Goal: Information Seeking & Learning: Learn about a topic

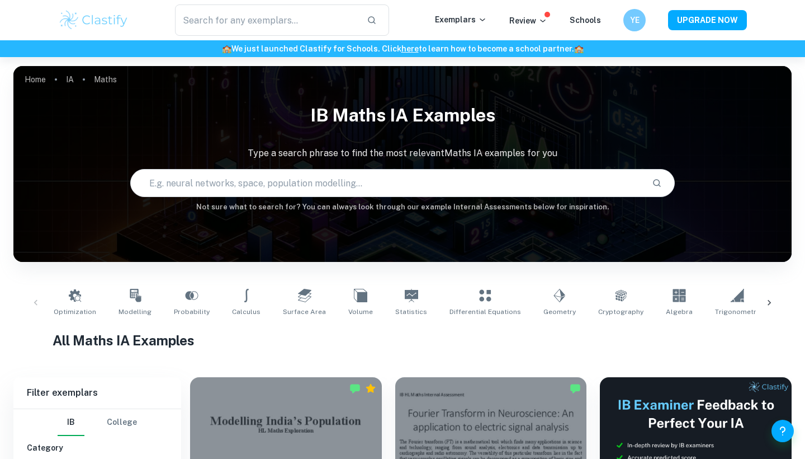
checkbox input "true"
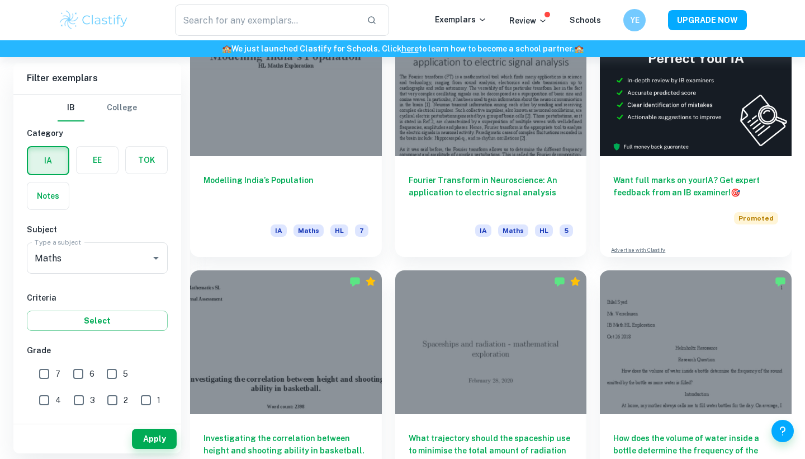
scroll to position [365, 0]
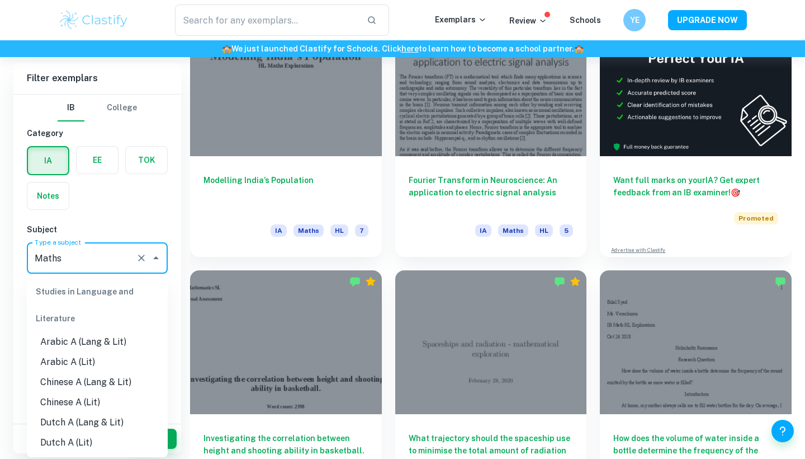
click at [99, 253] on input "Maths" at bounding box center [82, 257] width 100 height 21
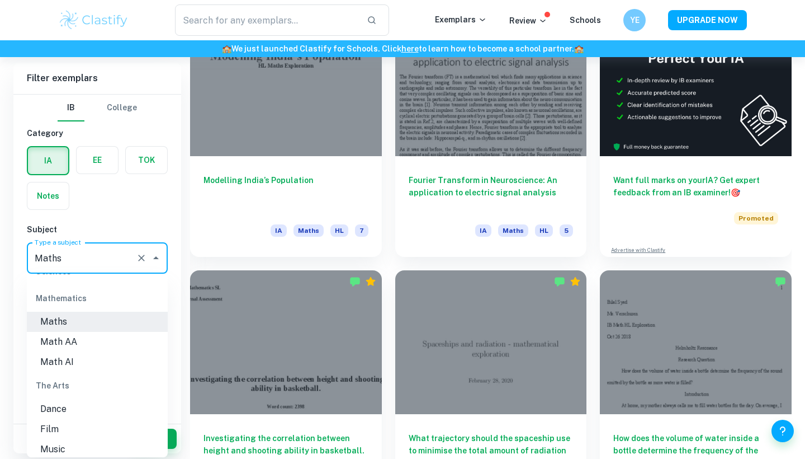
scroll to position [1525, 0]
click at [72, 329] on li "Math AA" at bounding box center [97, 339] width 141 height 20
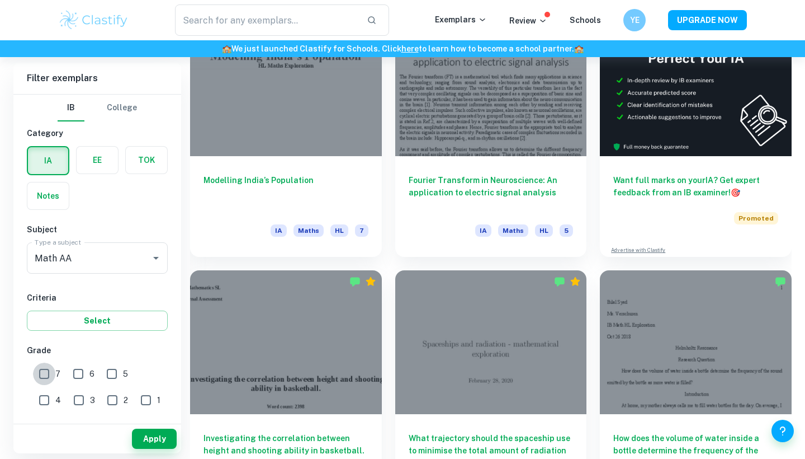
click at [48, 372] on input "7" at bounding box center [44, 373] width 22 height 22
checkbox input "true"
click at [88, 370] on input "6" at bounding box center [78, 373] width 22 height 22
checkbox input "true"
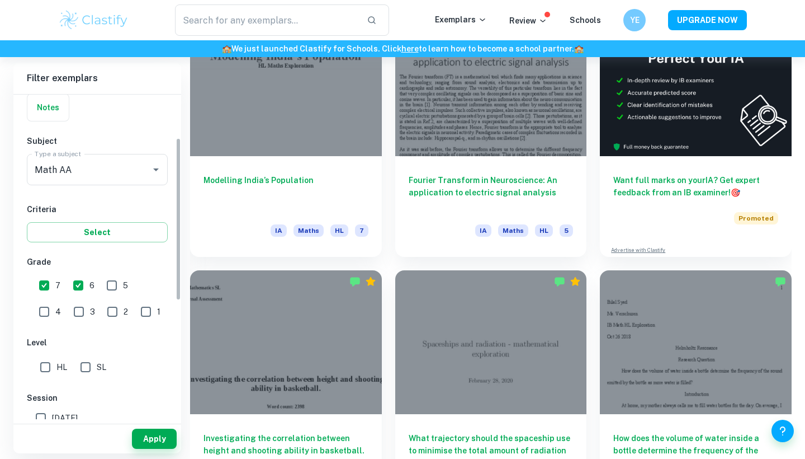
scroll to position [89, 0]
click at [54, 371] on input "HL" at bounding box center [45, 366] width 22 height 22
checkbox input "true"
click at [140, 441] on button "Apply" at bounding box center [154, 438] width 45 height 20
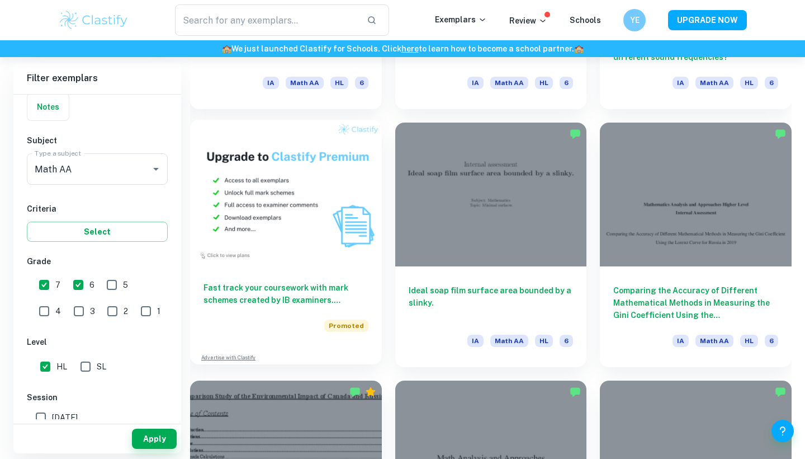
scroll to position [792, 0]
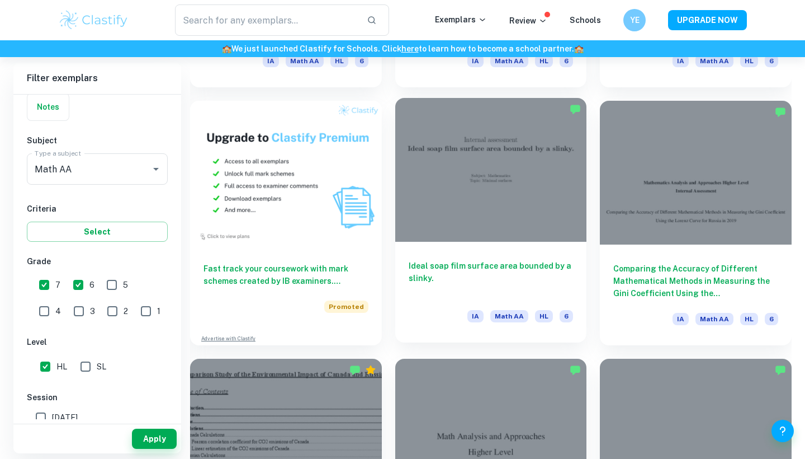
click at [488, 235] on div at bounding box center [491, 170] width 192 height 144
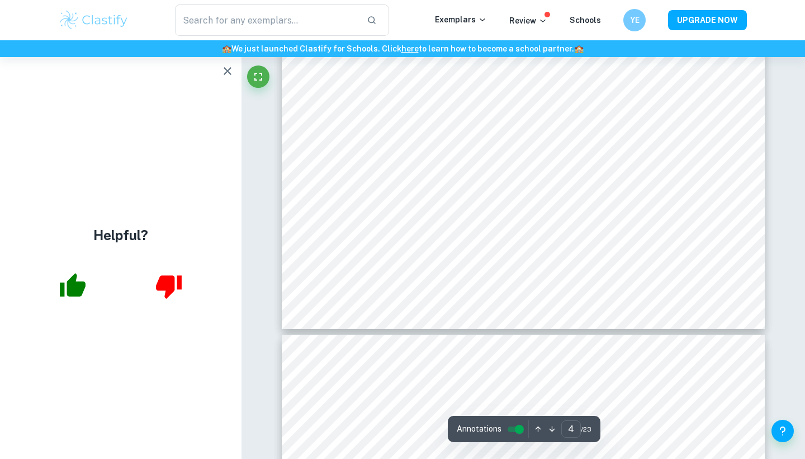
scroll to position [2648, 0]
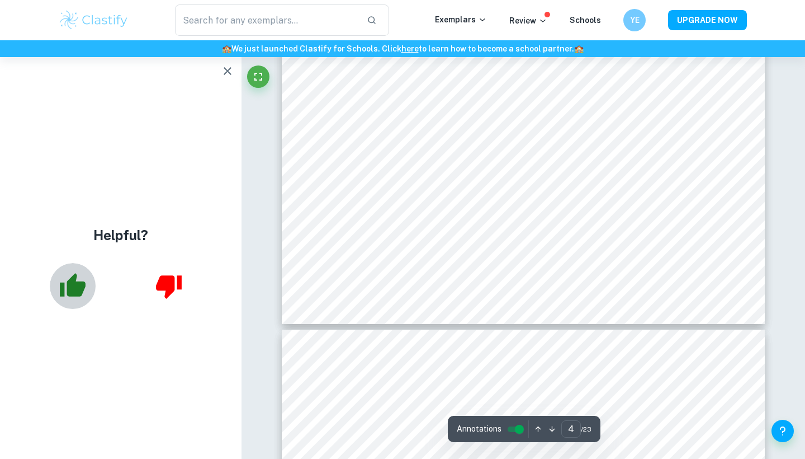
click at [78, 289] on icon "button" at bounding box center [73, 284] width 26 height 23
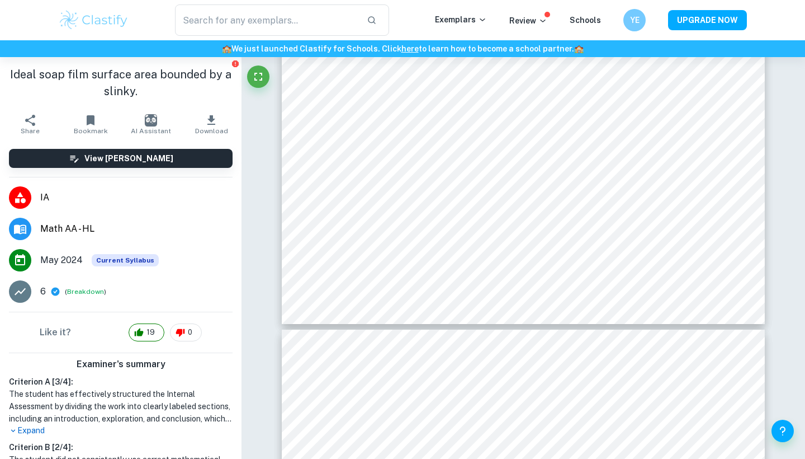
click at [227, 72] on h1 "Ideal soap film surface area bounded by a slinky." at bounding box center [121, 83] width 224 height 34
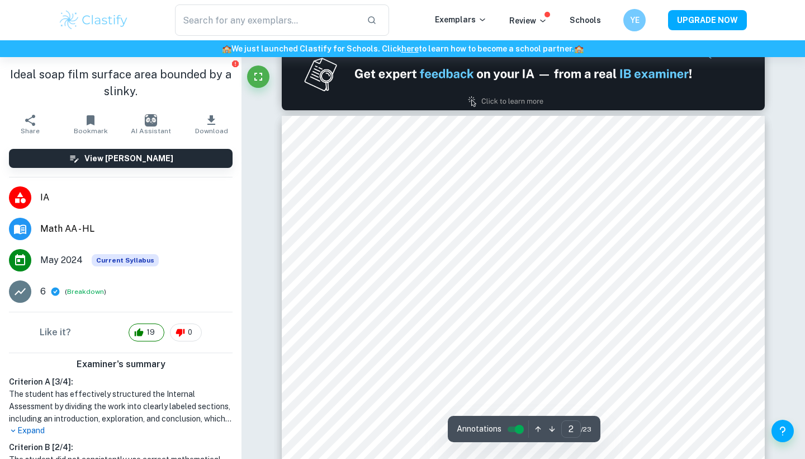
scroll to position [720, 0]
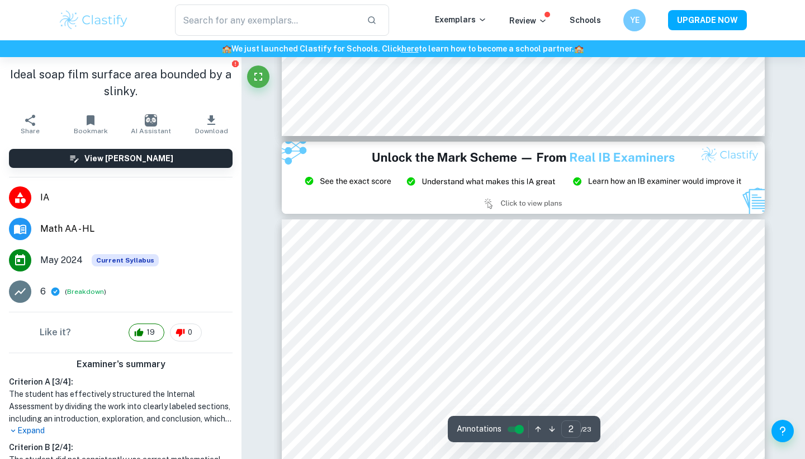
type input "3"
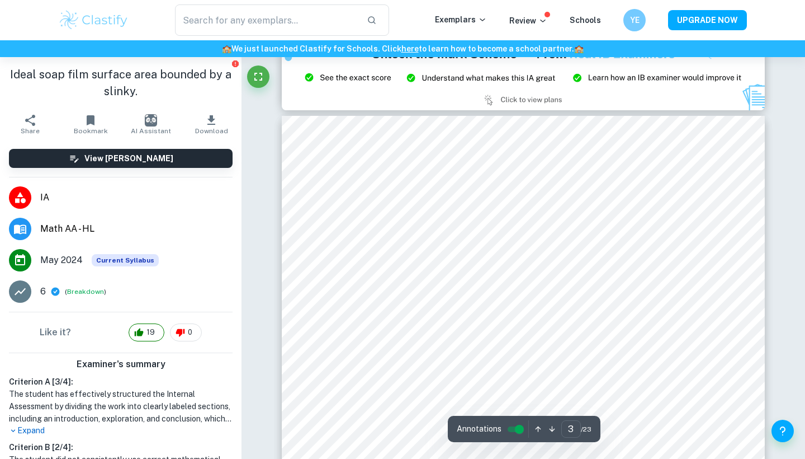
scroll to position [1487, 0]
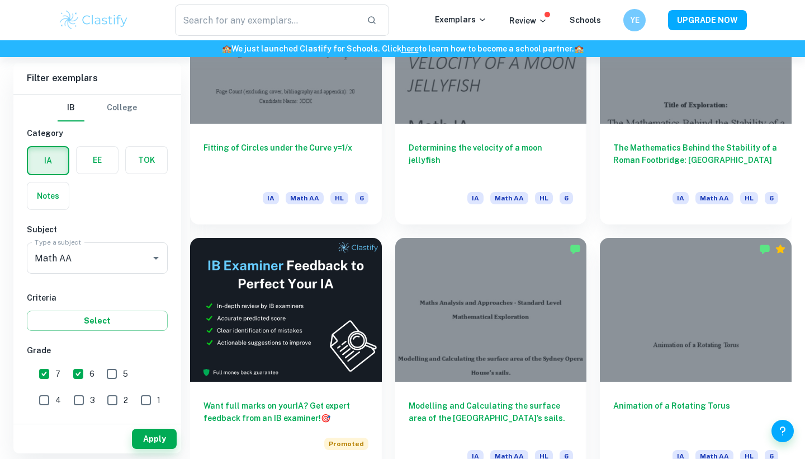
scroll to position [1689, 0]
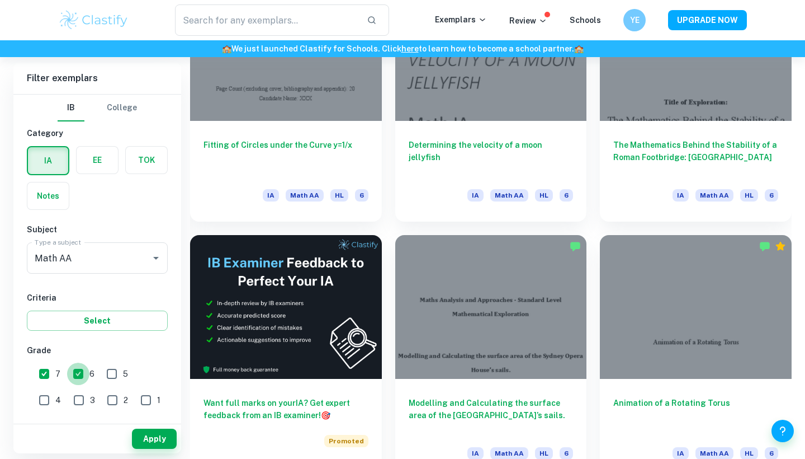
drag, startPoint x: 82, startPoint y: 370, endPoint x: 87, endPoint y: 374, distance: 6.8
click at [82, 370] on input "6" at bounding box center [78, 373] width 22 height 22
checkbox input "false"
click at [152, 441] on button "Apply" at bounding box center [154, 438] width 45 height 20
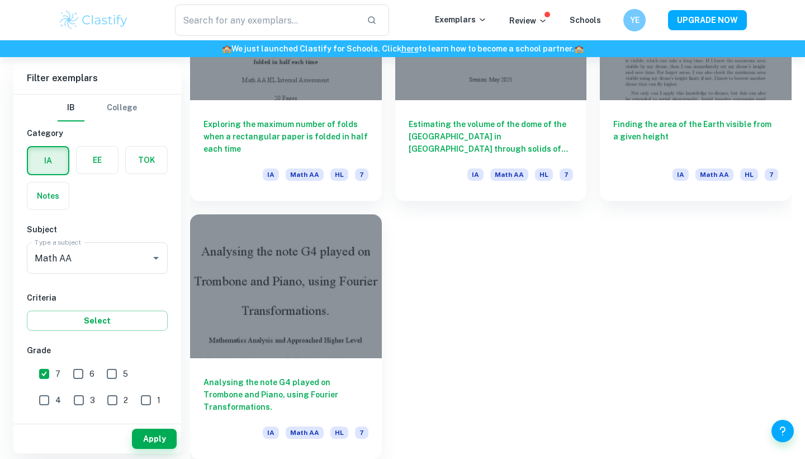
scroll to position [2483, 0]
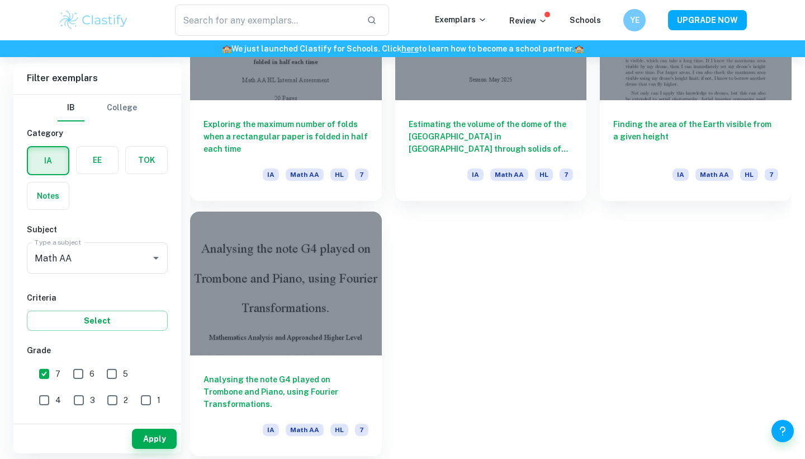
click at [351, 322] on div at bounding box center [286, 283] width 192 height 144
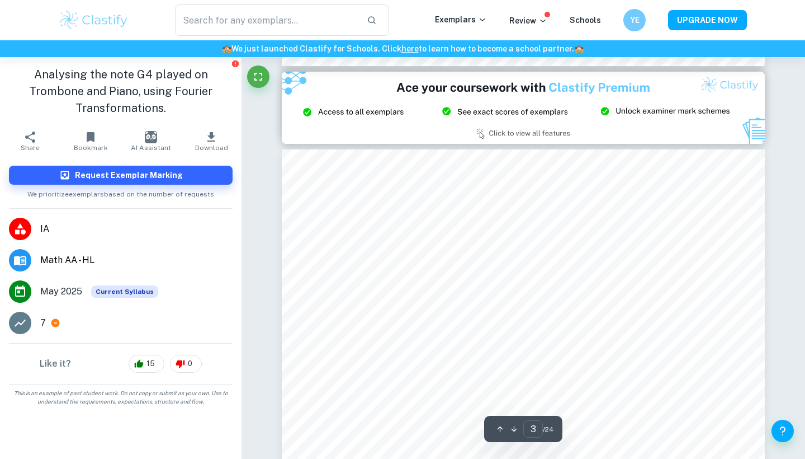
scroll to position [1452, 0]
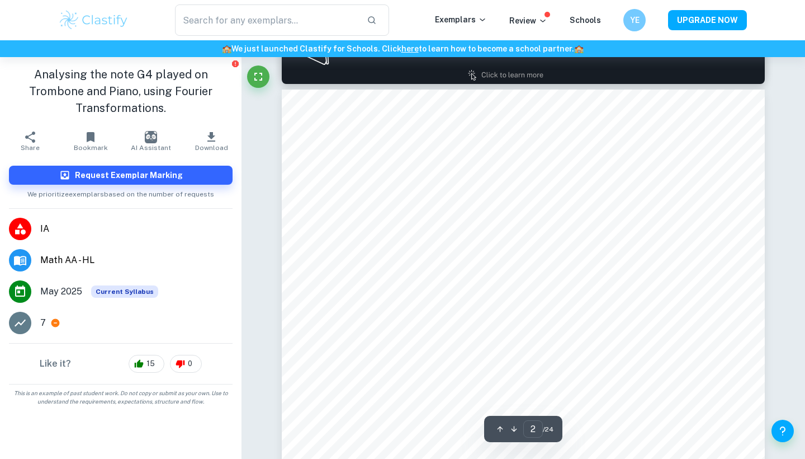
type input "1"
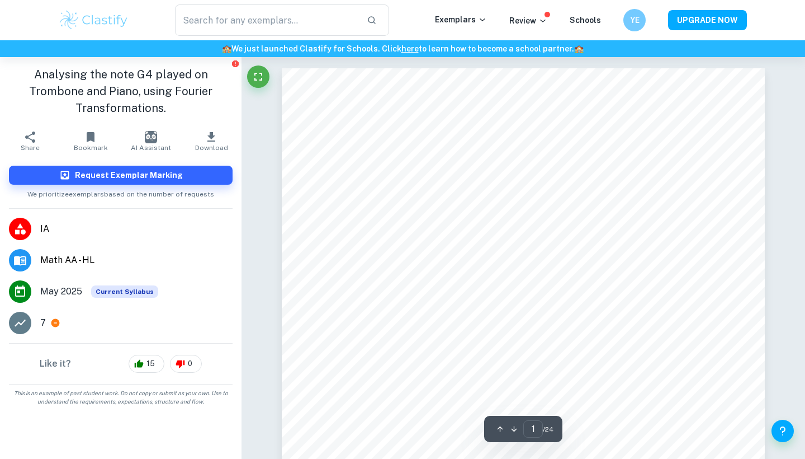
scroll to position [0, 0]
